Goal: Task Accomplishment & Management: Use online tool/utility

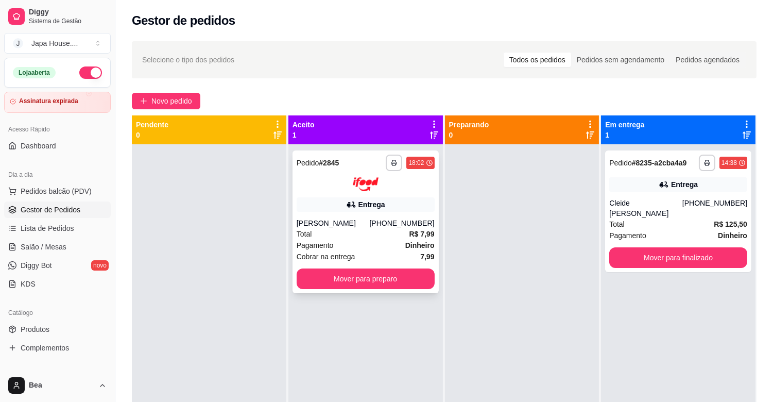
click at [419, 235] on strong "R$ 7,99" at bounding box center [421, 234] width 25 height 8
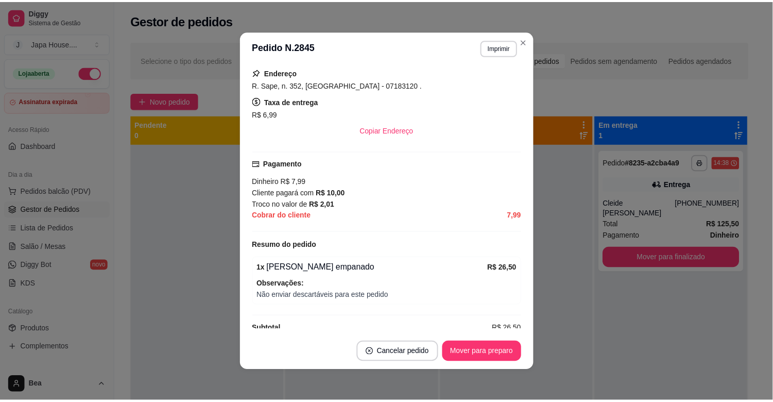
scroll to position [229, 0]
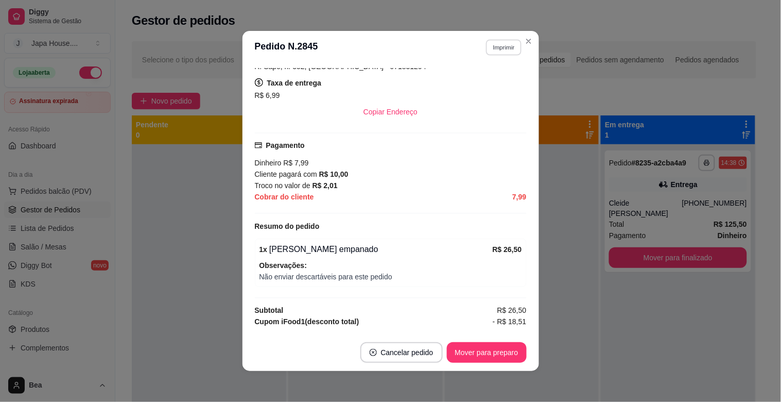
click at [500, 44] on button "Imprimir" at bounding box center [504, 47] width 36 height 16
click at [461, 79] on button "IMPRESSORA" at bounding box center [481, 84] width 72 height 16
click at [507, 45] on button "Imprimir" at bounding box center [504, 47] width 36 height 16
click at [477, 76] on button "IMPRESSORA" at bounding box center [481, 84] width 72 height 16
click at [502, 53] on button "Imprimir" at bounding box center [504, 47] width 37 height 16
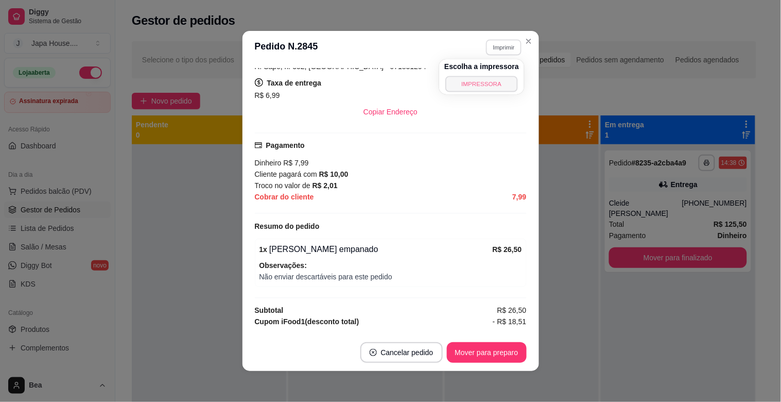
click at [473, 88] on button "IMPRESSORA" at bounding box center [481, 84] width 72 height 16
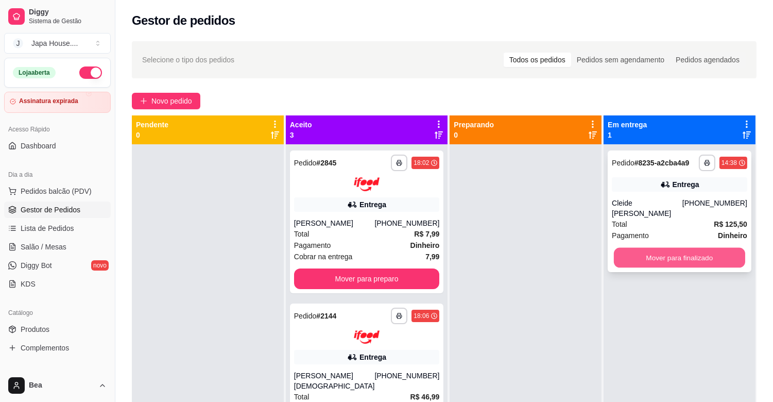
click at [711, 256] on button "Mover para finalizado" at bounding box center [679, 258] width 131 height 20
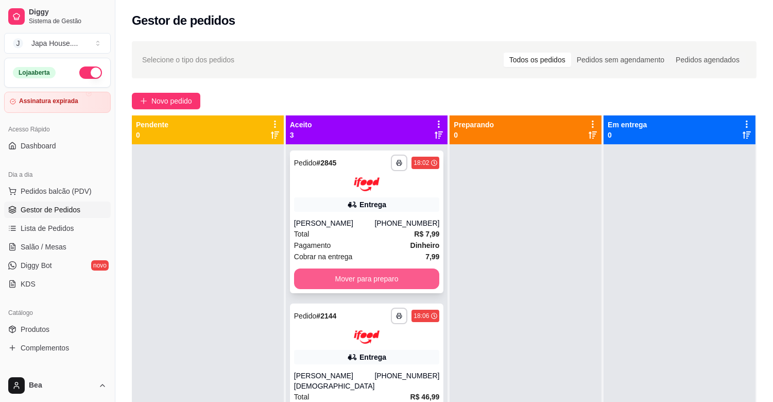
click at [408, 278] on button "Mover para preparo" at bounding box center [367, 278] width 146 height 21
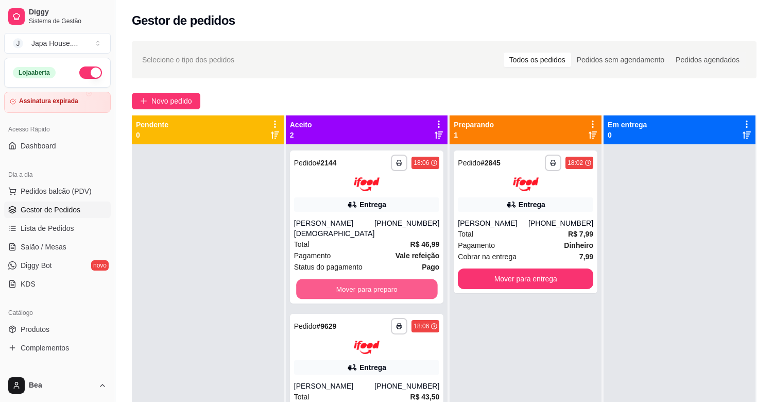
click at [408, 279] on button "Mover para preparo" at bounding box center [366, 289] width 141 height 20
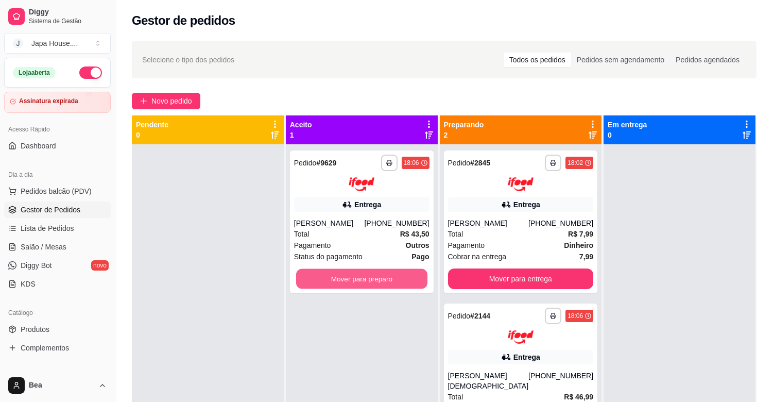
click at [408, 278] on button "Mover para preparo" at bounding box center [361, 278] width 131 height 20
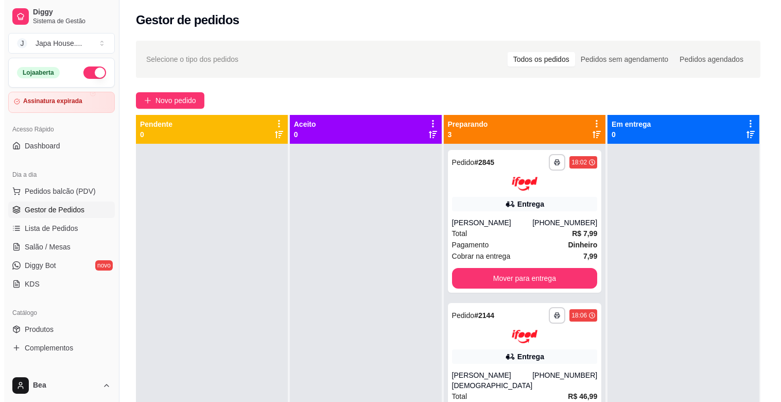
scroll to position [0, 0]
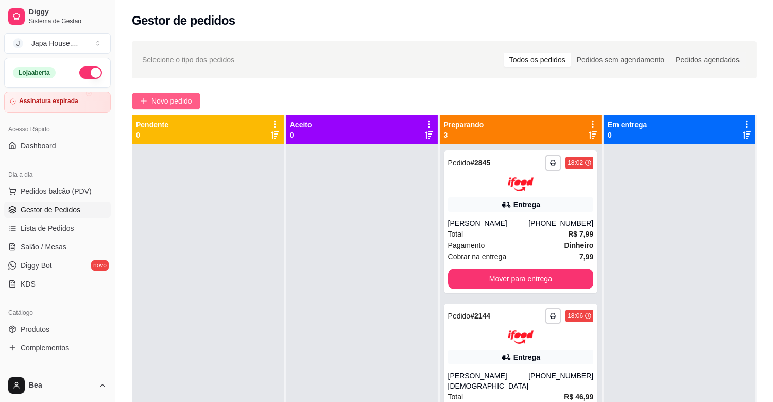
click at [182, 96] on span "Novo pedido" at bounding box center [171, 100] width 41 height 11
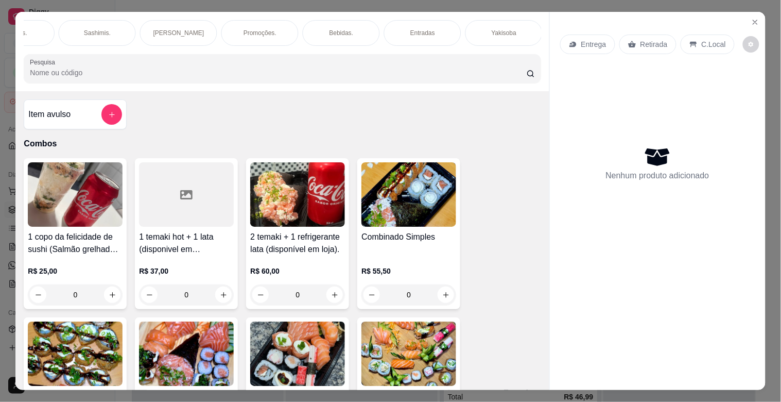
scroll to position [0, 861]
click at [90, 29] on p "Yakisoba" at bounding box center [96, 33] width 25 height 8
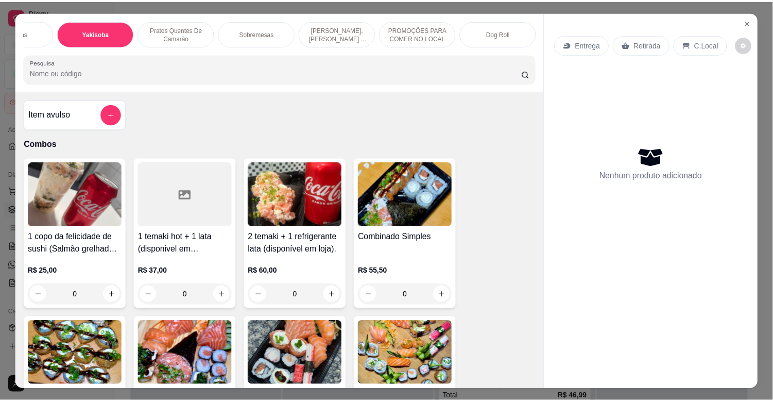
scroll to position [25, 0]
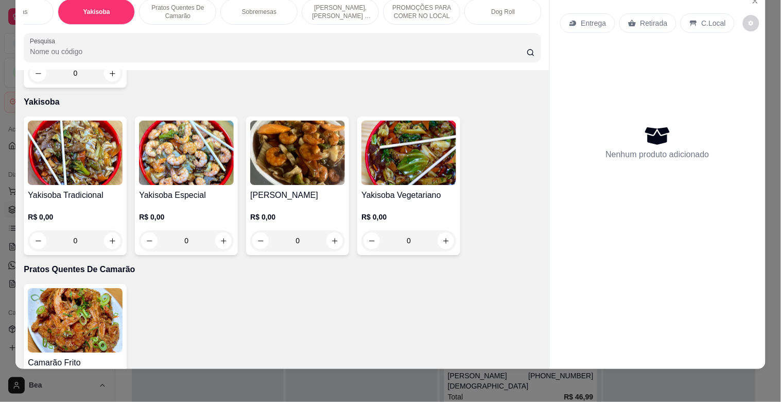
click at [166, 143] on img at bounding box center [186, 153] width 95 height 64
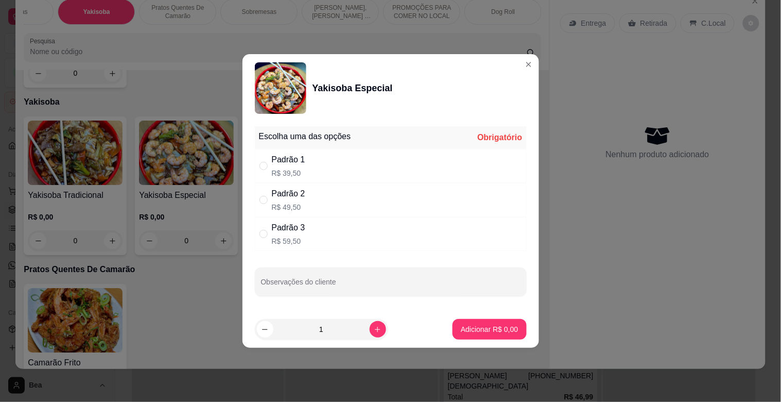
click at [289, 223] on div "Padrão 3" at bounding box center [288, 227] width 33 height 12
radio input "true"
click at [463, 321] on button "Adicionar R$ 59,50" at bounding box center [488, 329] width 76 height 20
type input "1"
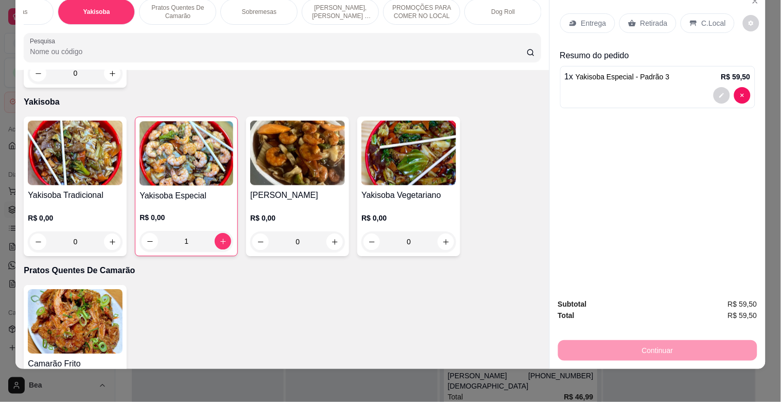
click at [576, 13] on div "Entrega" at bounding box center [587, 23] width 55 height 20
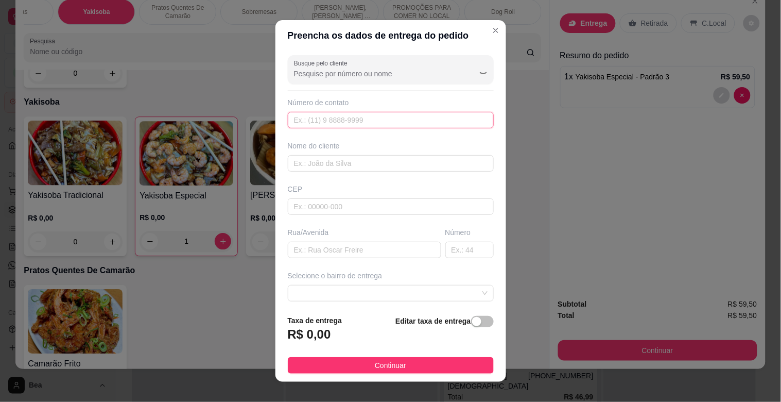
click at [331, 118] on input "text" at bounding box center [391, 120] width 206 height 16
paste input "[PHONE_NUMBER]"
type input "[PHONE_NUMBER]"
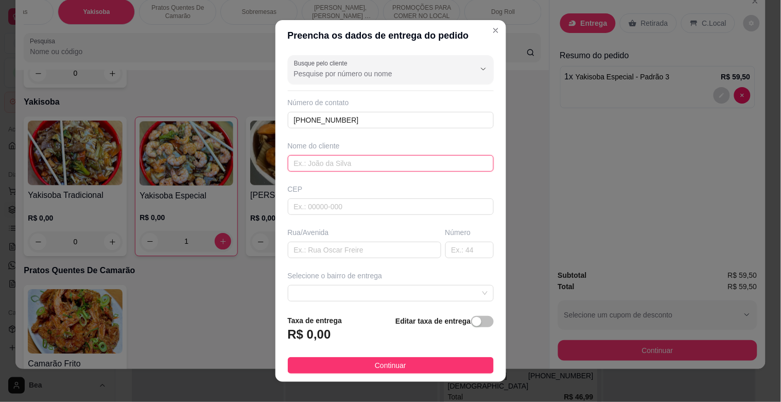
click at [368, 162] on input "text" at bounding box center [391, 163] width 206 height 16
type input "KEILLA"
click at [347, 251] on input "text" at bounding box center [364, 250] width 153 height 16
type input "NOVA CANAA"
click at [446, 252] on input "text" at bounding box center [469, 250] width 48 height 16
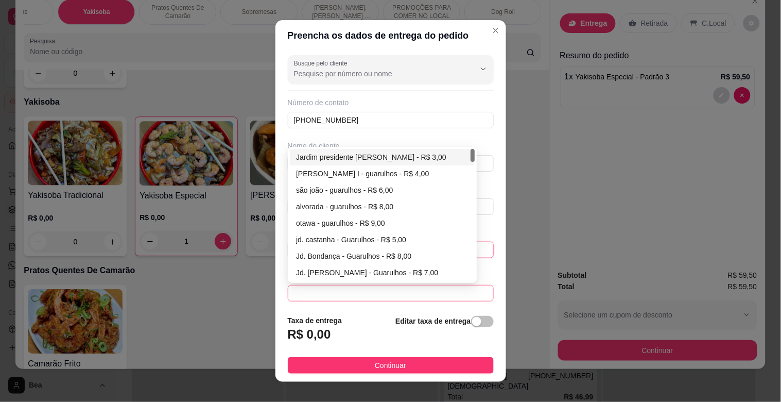
click at [393, 289] on span at bounding box center [391, 292] width 194 height 15
type input "377"
click at [397, 161] on div "Jardim presidente [PERSON_NAME] - R$ 3,00" at bounding box center [382, 156] width 173 height 11
type input "Guarulhos"
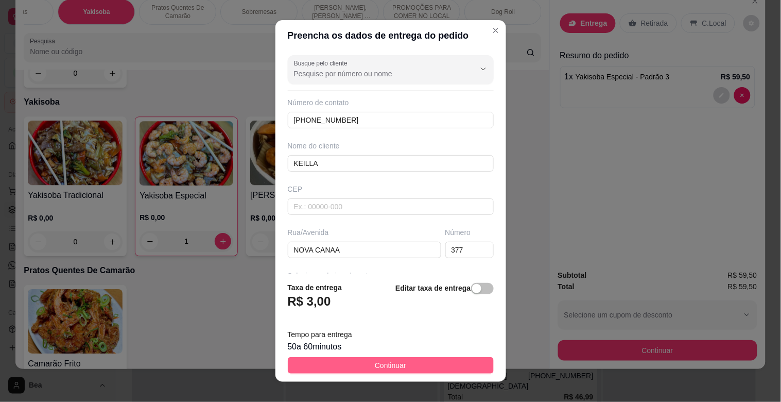
click at [382, 366] on span "Continuar" at bounding box center [390, 364] width 31 height 11
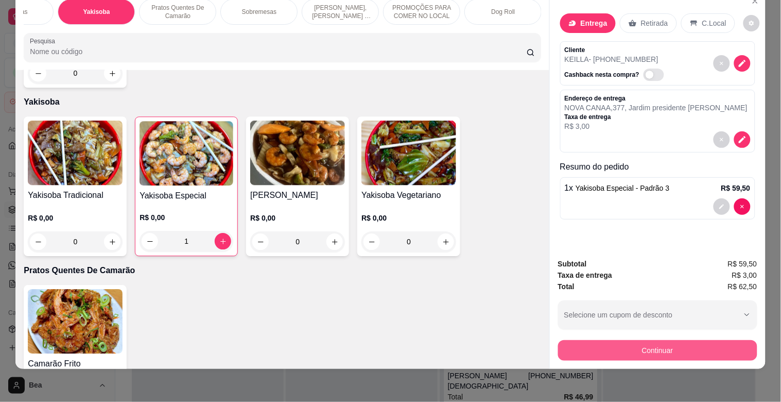
click at [655, 340] on button "Continuar" at bounding box center [657, 350] width 199 height 21
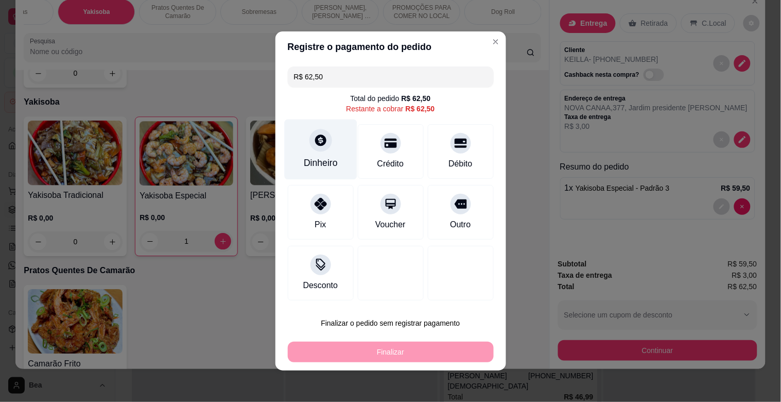
click at [330, 148] on div "Dinheiro" at bounding box center [320, 149] width 73 height 60
click at [322, 136] on div at bounding box center [320, 140] width 23 height 23
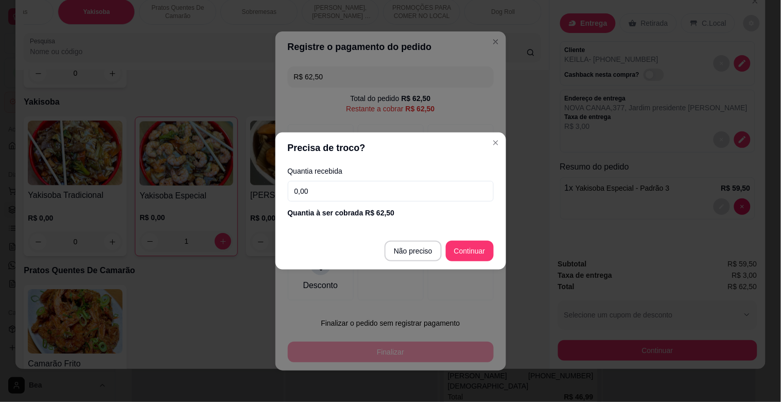
click at [351, 191] on input "0,00" at bounding box center [391, 191] width 206 height 21
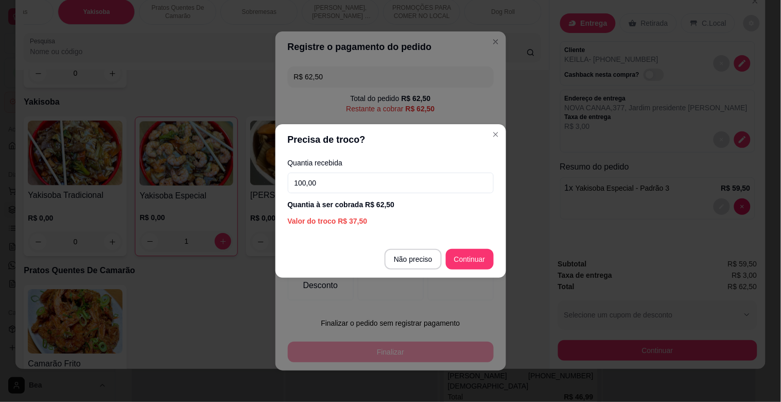
type input "100,00"
type input "R$ 0,00"
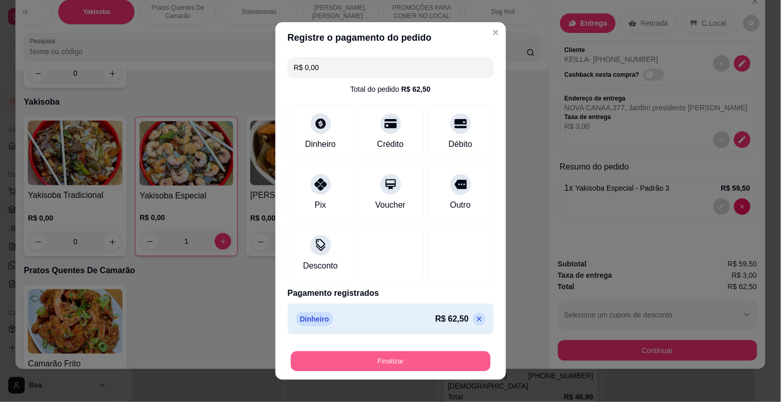
click at [431, 362] on button "Finalizar" at bounding box center [391, 361] width 200 height 20
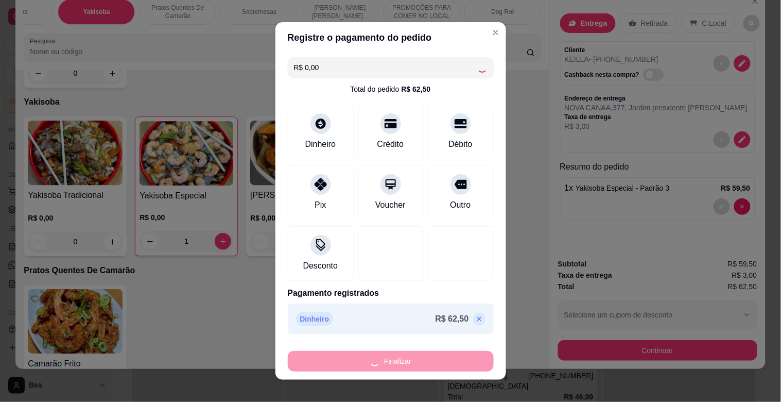
type input "0"
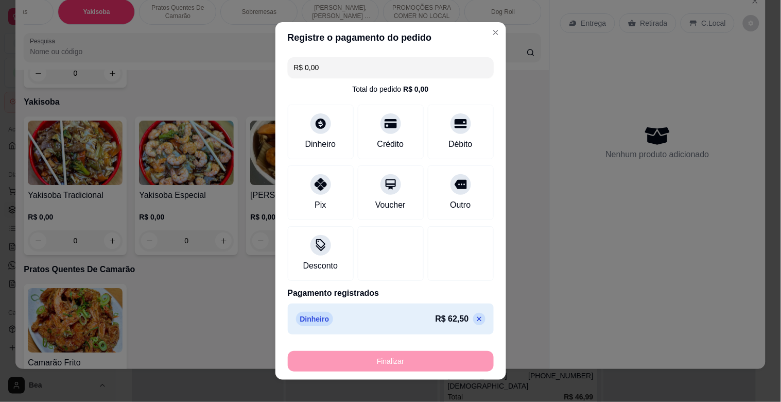
type input "-R$ 62,50"
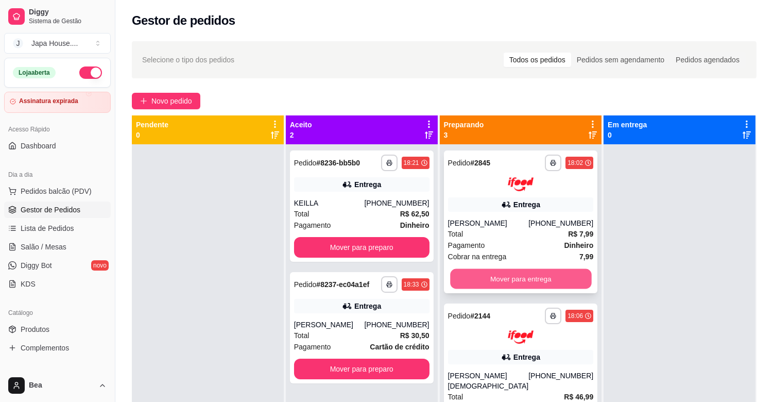
click at [501, 280] on button "Mover para entrega" at bounding box center [520, 278] width 141 height 20
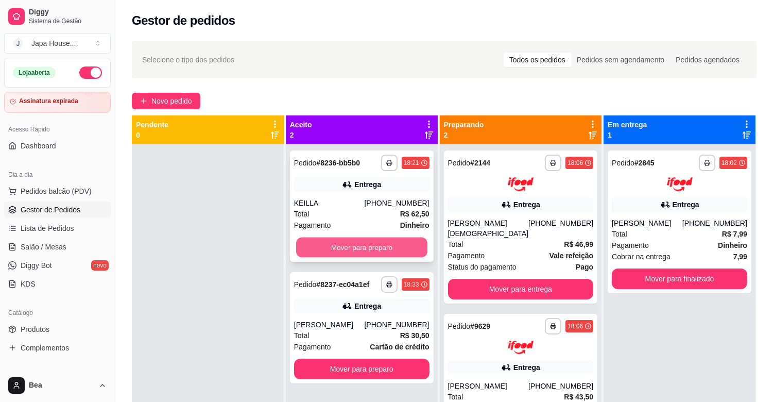
click at [383, 243] on button "Mover para preparo" at bounding box center [361, 247] width 131 height 20
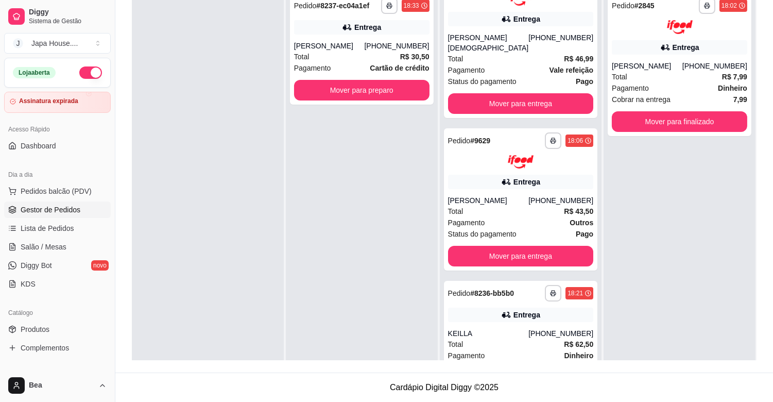
scroll to position [35, 0]
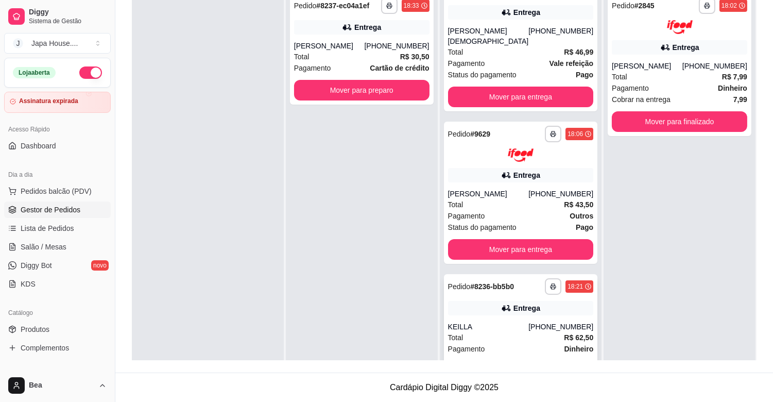
click at [565, 360] on button "Mover para entrega" at bounding box center [521, 370] width 146 height 21
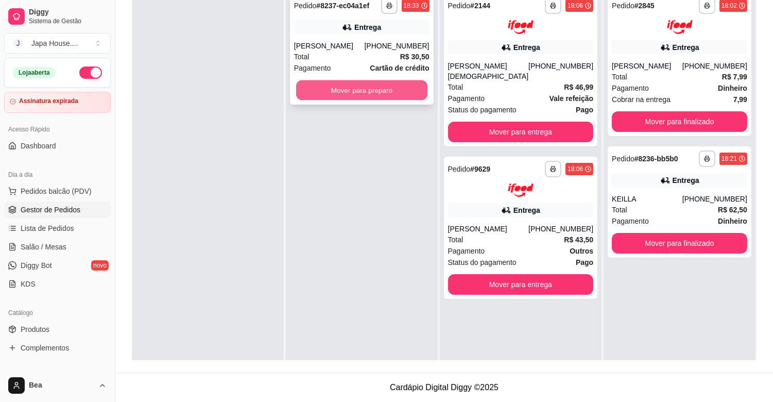
click at [407, 95] on button "Mover para preparo" at bounding box center [361, 90] width 131 height 20
